Goal: Find contact information: Find contact information

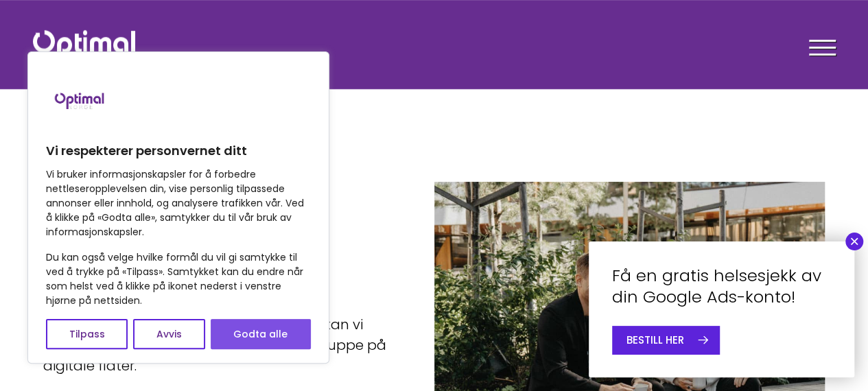
click at [272, 340] on button "Godta alle" at bounding box center [261, 334] width 100 height 30
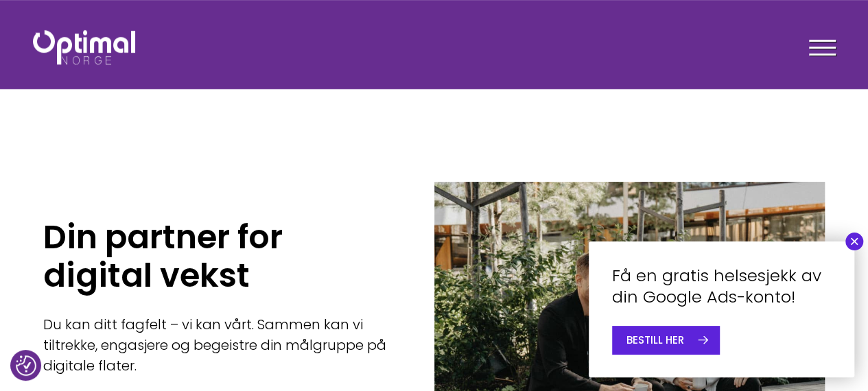
checkbox input "true"
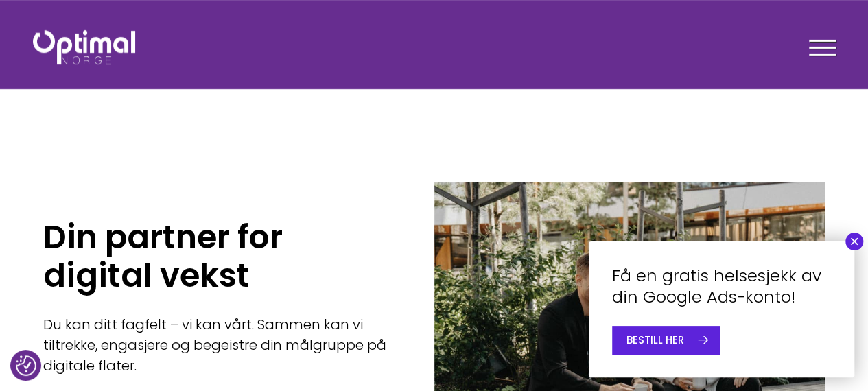
click at [803, 57] on div "Facebook Instagram LinkedIn" at bounding box center [434, 85] width 803 height 57
click at [816, 48] on span at bounding box center [822, 48] width 27 height 2
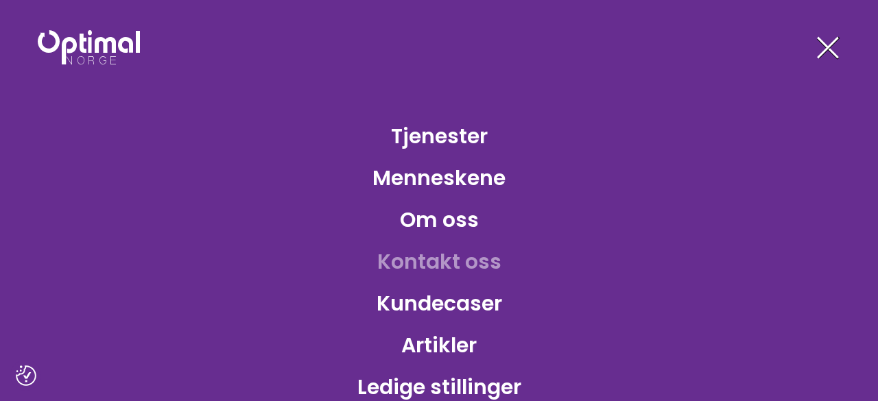
click at [399, 267] on link "Kontakt oss" at bounding box center [439, 261] width 146 height 45
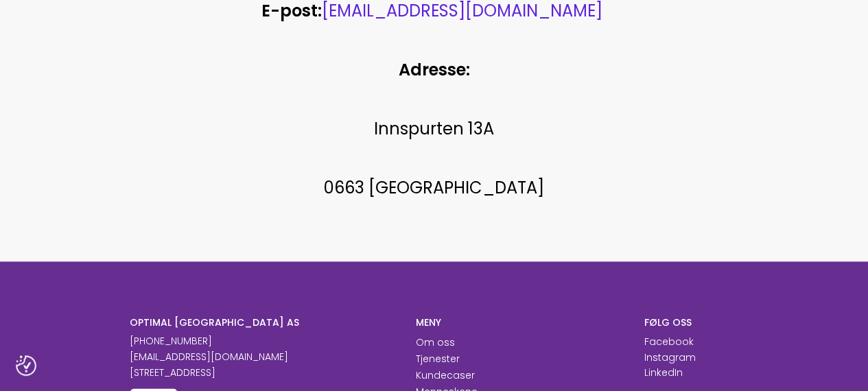
scroll to position [823, 0]
